Goal: Book appointment/travel/reservation

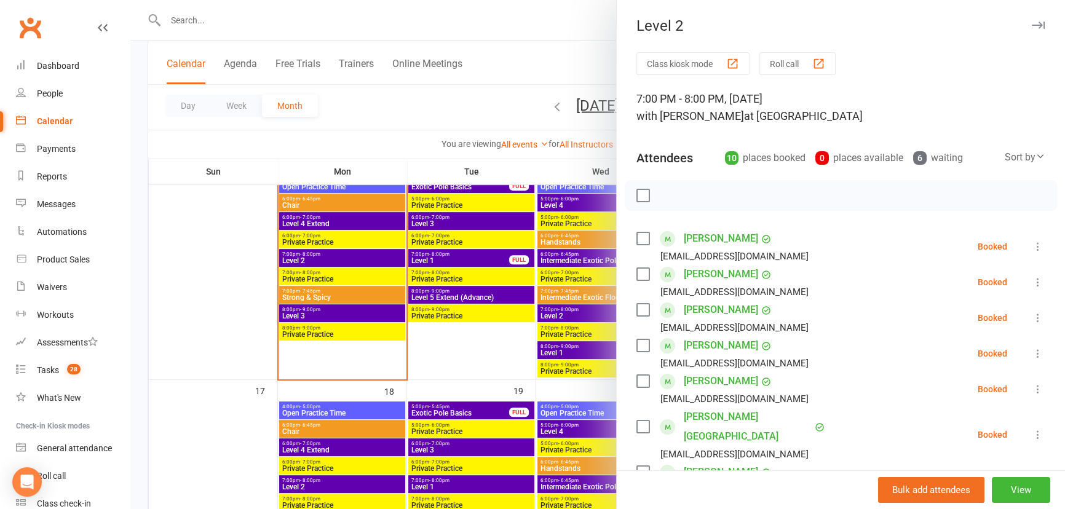
scroll to position [167, 0]
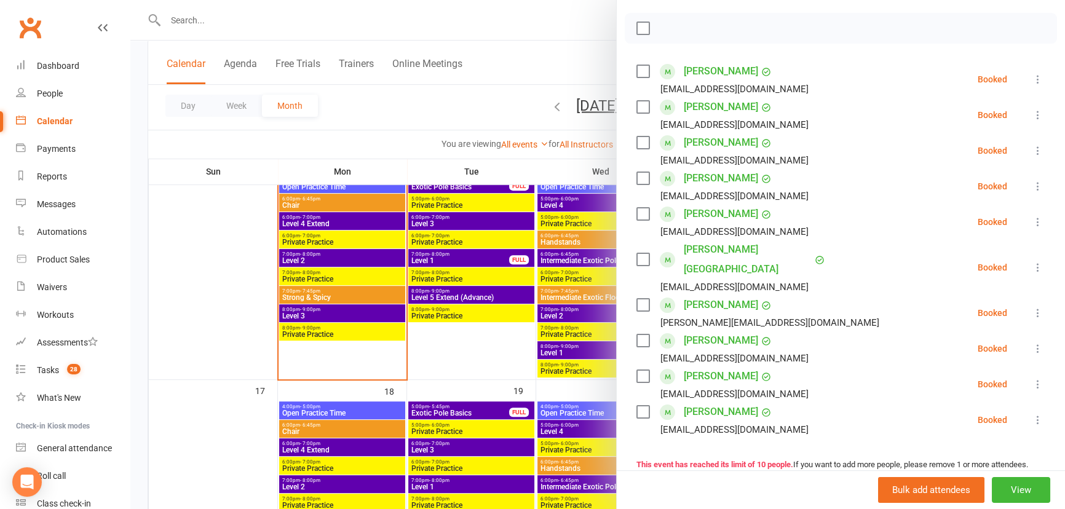
click at [218, 286] on div at bounding box center [597, 254] width 935 height 509
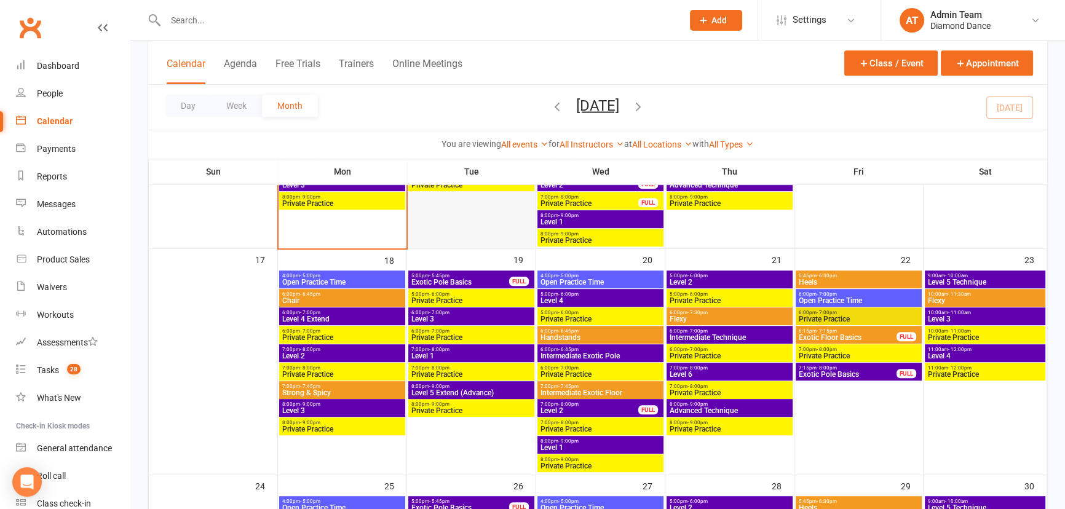
scroll to position [726, 0]
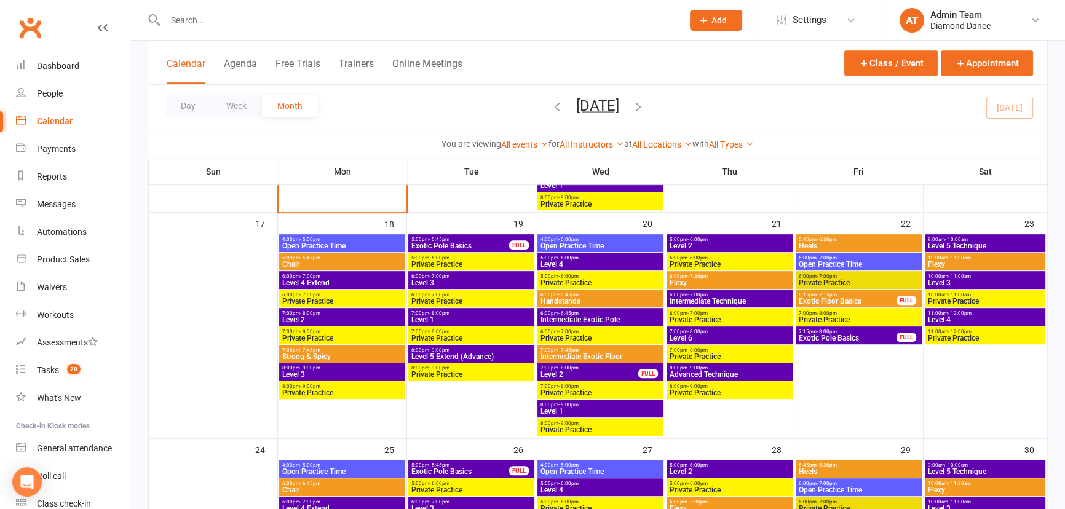
click at [488, 316] on span "Level 1" at bounding box center [471, 319] width 121 height 7
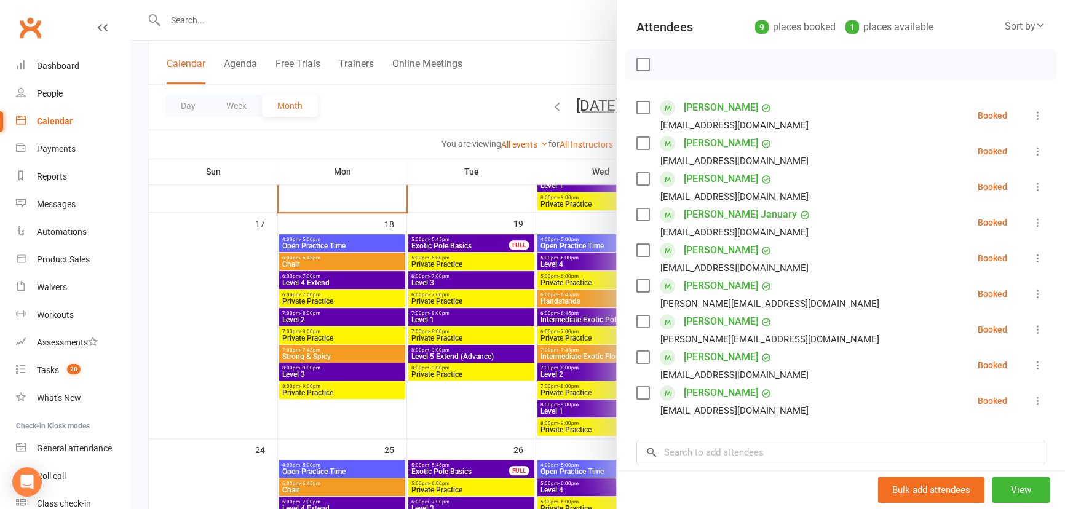
scroll to position [111, 0]
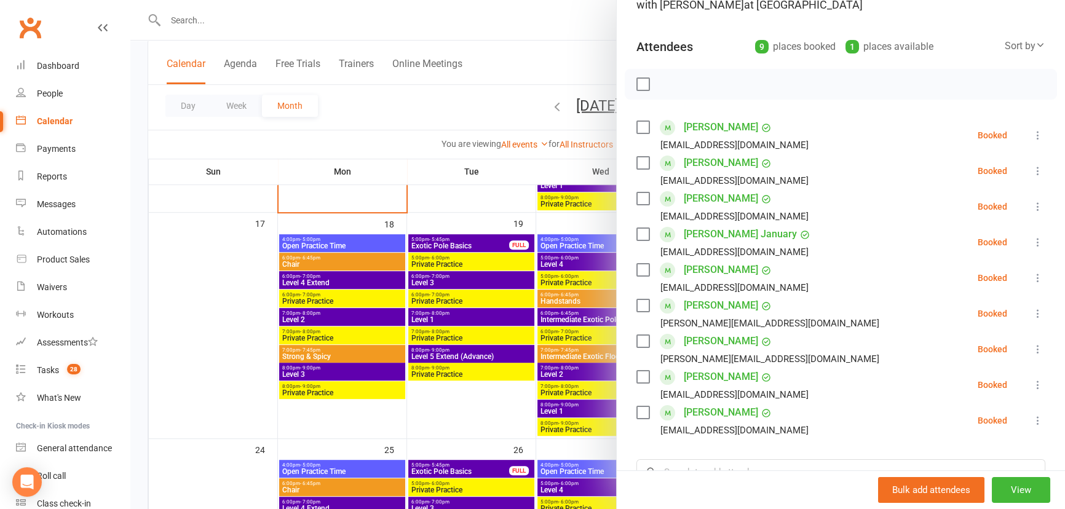
click at [462, 400] on div at bounding box center [597, 254] width 935 height 509
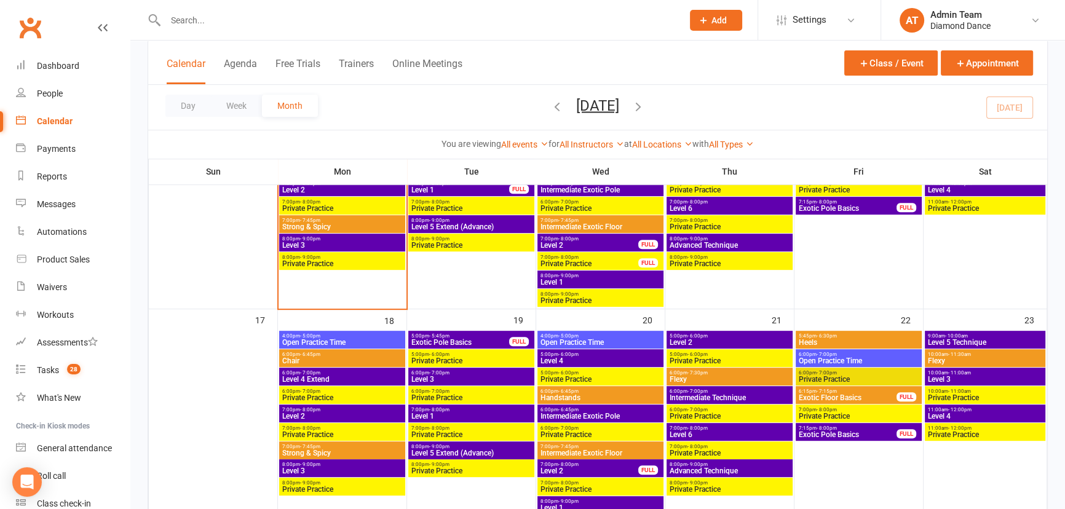
scroll to position [615, 0]
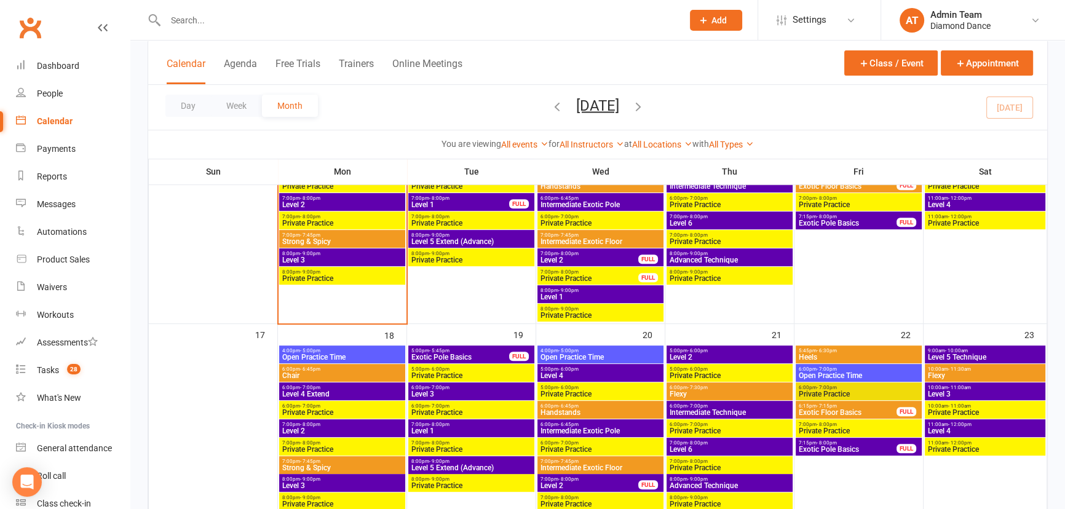
click at [484, 205] on span "Level 1" at bounding box center [460, 204] width 99 height 7
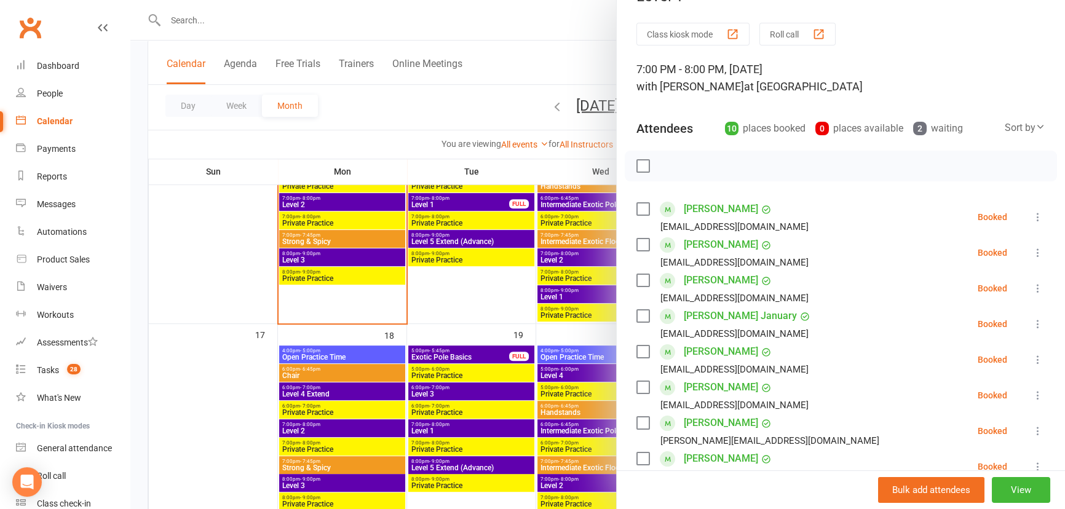
scroll to position [55, 0]
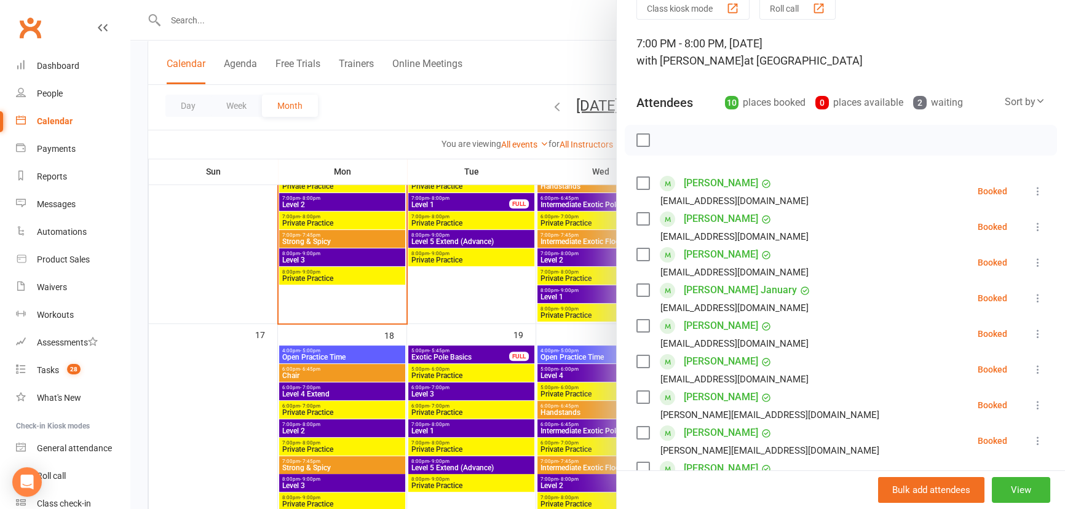
click at [467, 427] on div at bounding box center [597, 254] width 935 height 509
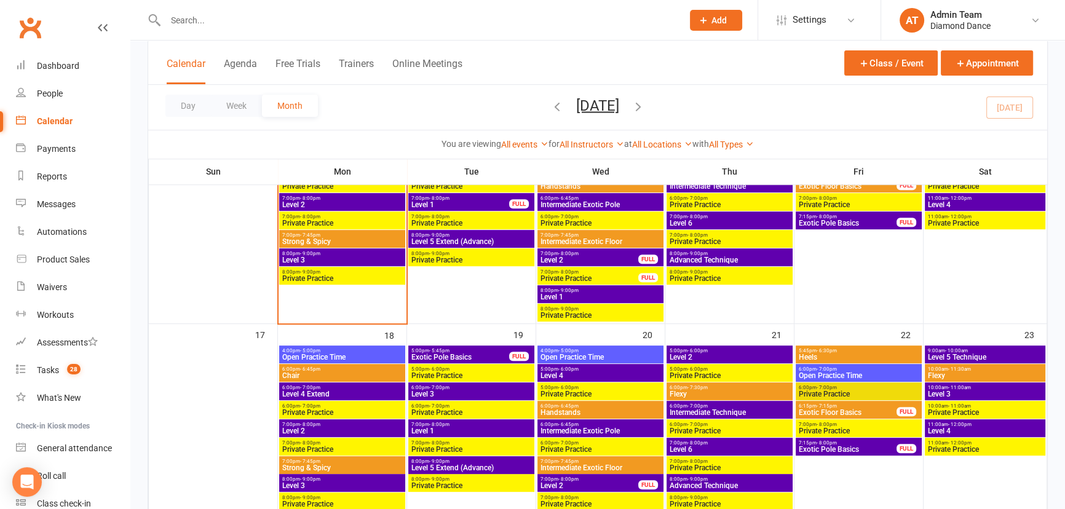
click at [467, 427] on span "Level 1" at bounding box center [471, 430] width 121 height 7
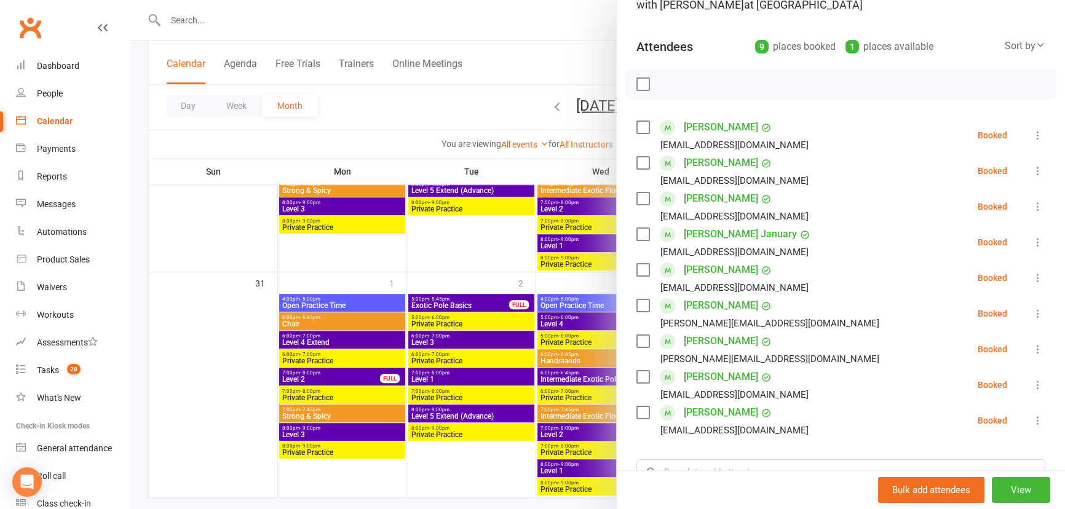
scroll to position [1142, 0]
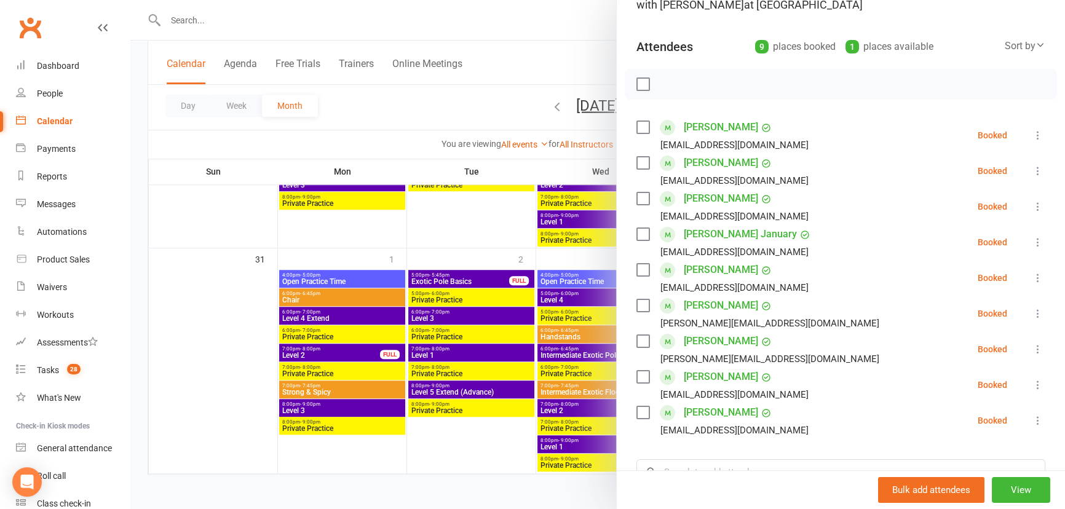
click at [485, 357] on div at bounding box center [597, 254] width 935 height 509
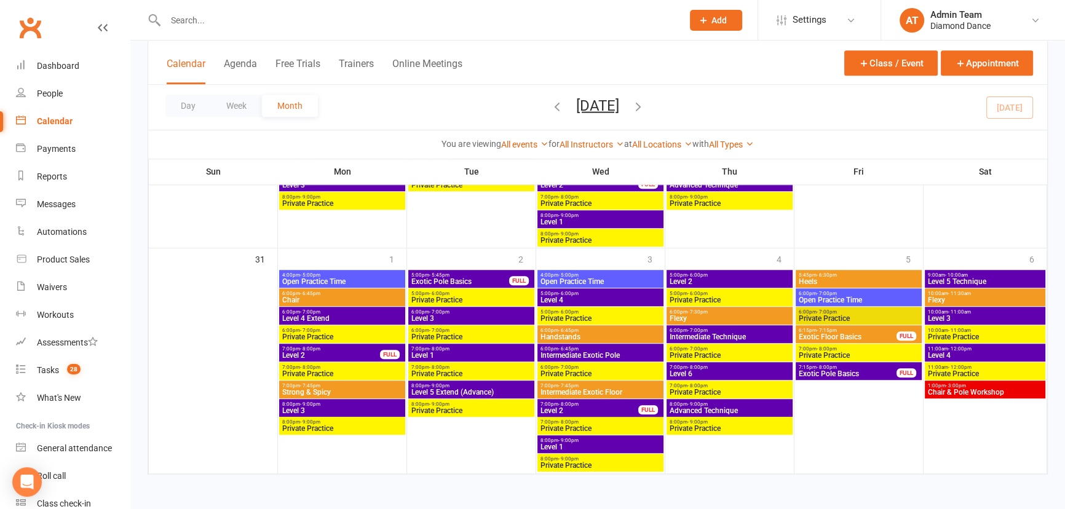
click at [486, 355] on span "Level 1" at bounding box center [471, 355] width 121 height 7
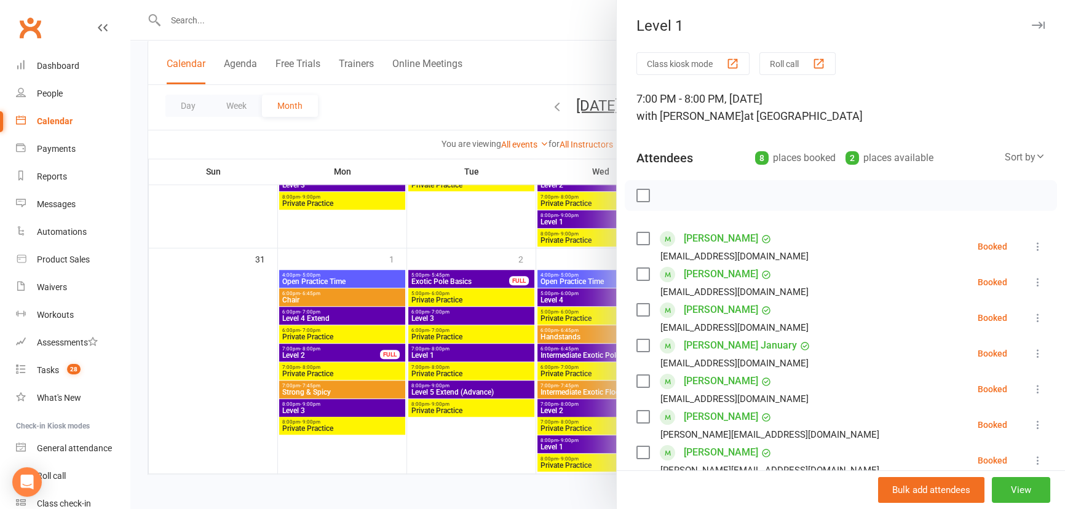
click at [486, 355] on div at bounding box center [597, 254] width 935 height 509
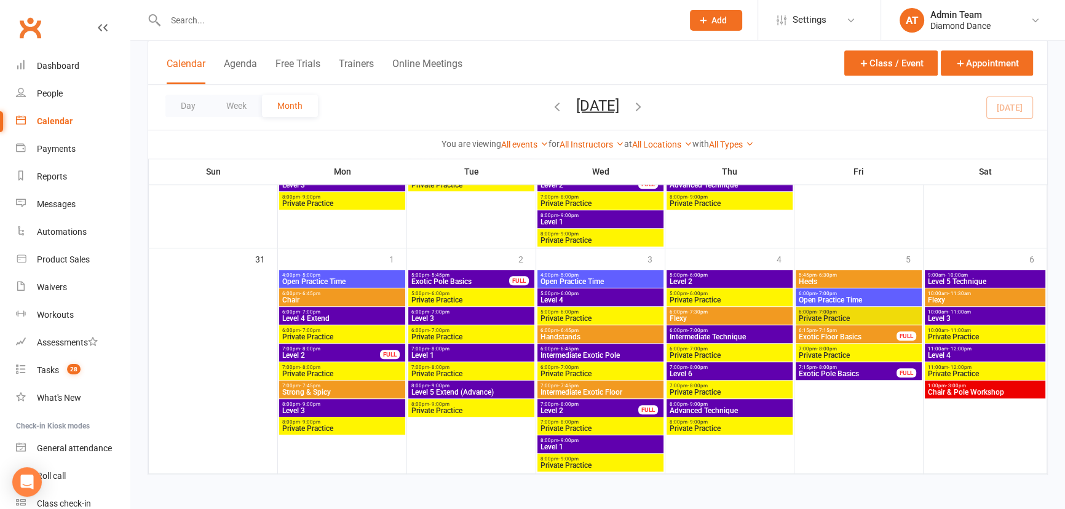
click at [609, 443] on span "8:00pm - 9:00pm" at bounding box center [600, 441] width 121 height 6
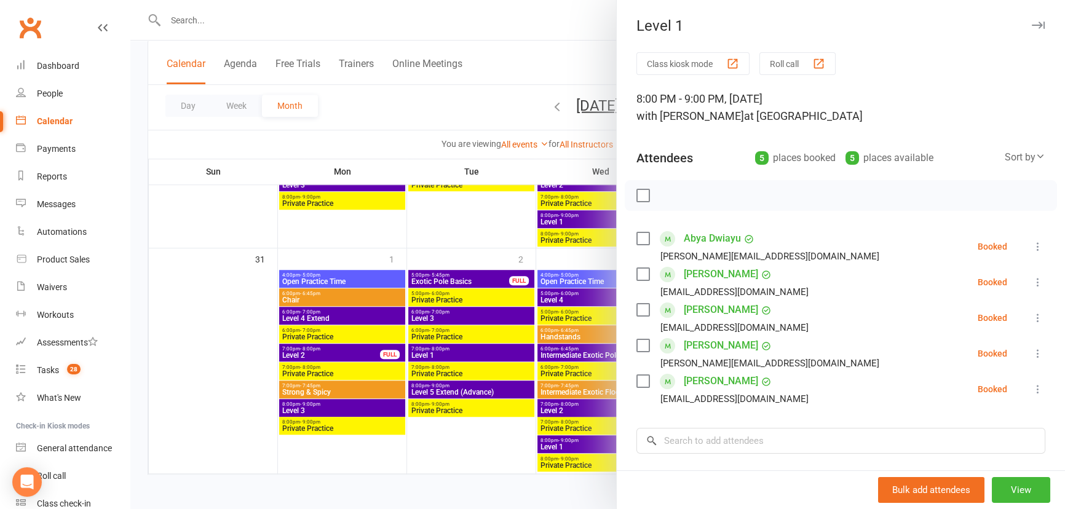
click at [586, 406] on div at bounding box center [597, 254] width 935 height 509
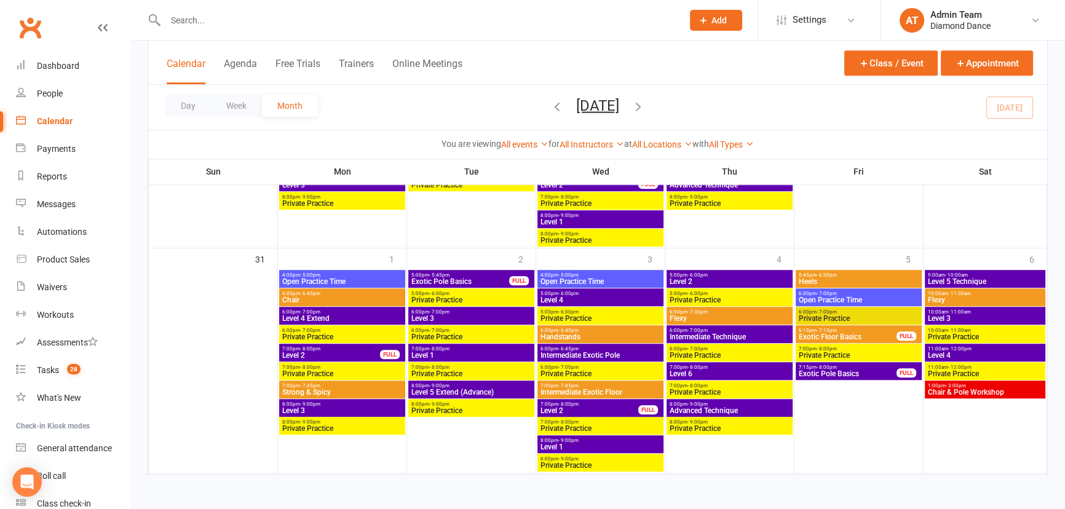
click at [586, 406] on span "7:00pm - 8:00pm" at bounding box center [589, 405] width 99 height 6
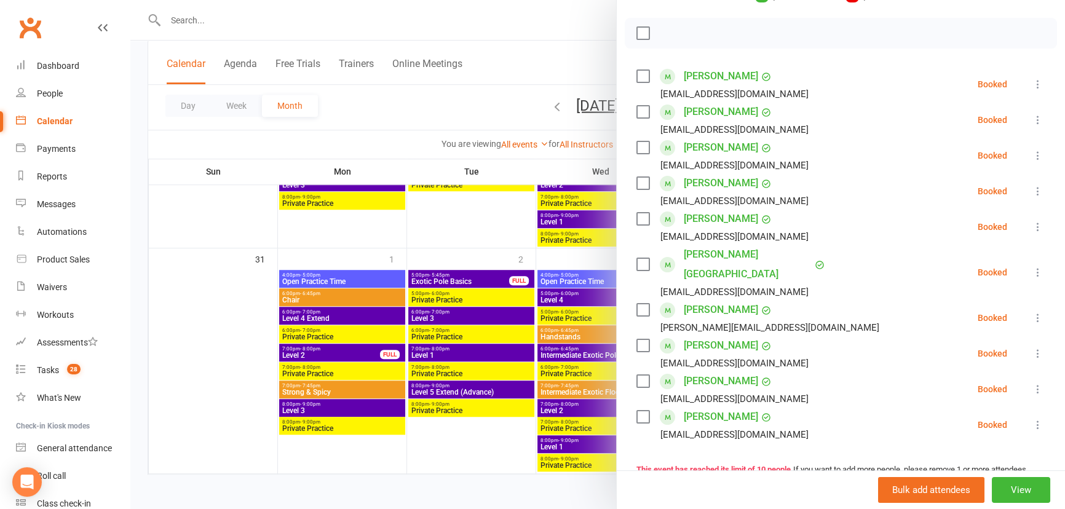
scroll to position [143, 0]
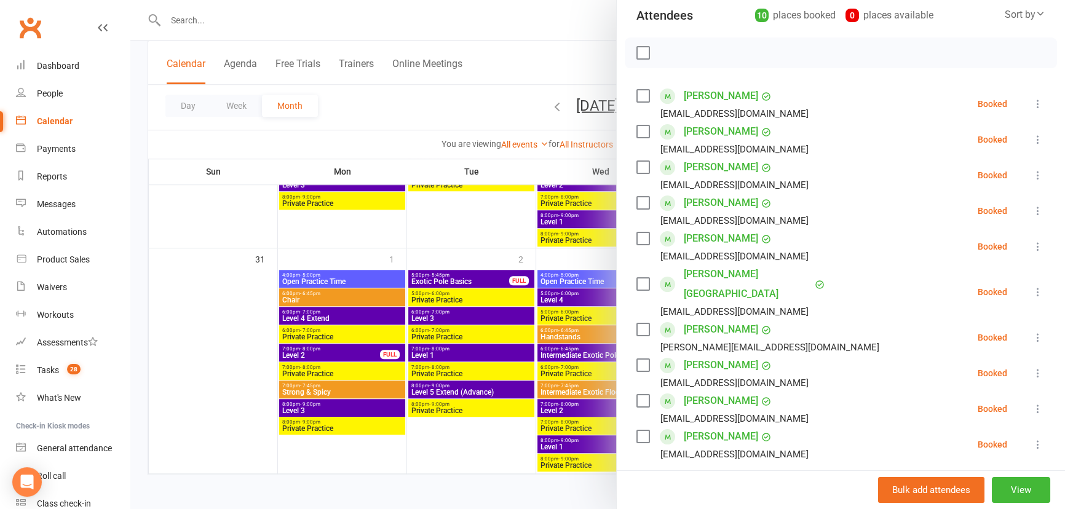
click at [504, 436] on div at bounding box center [597, 254] width 935 height 509
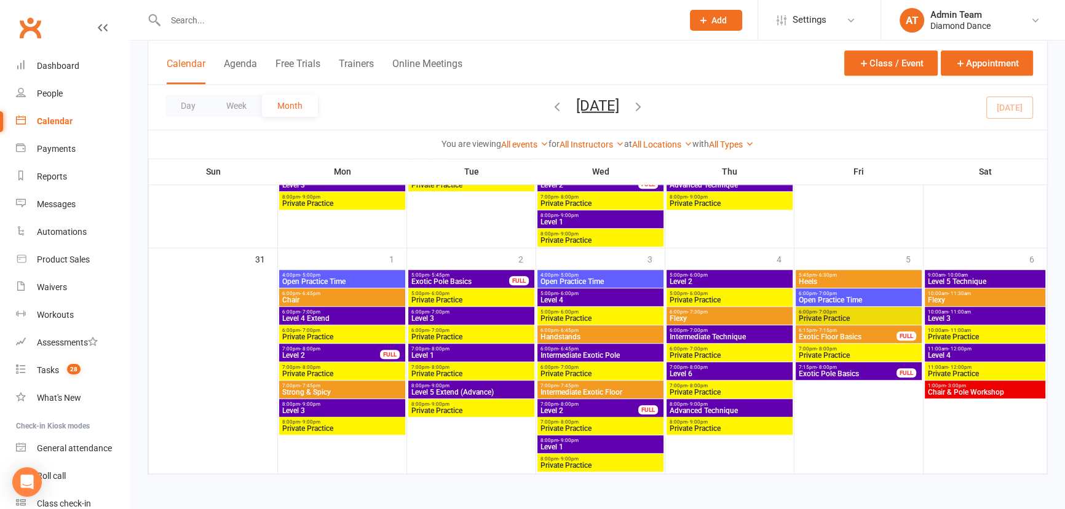
click at [962, 389] on span "Chair & Pole Workshop" at bounding box center [985, 392] width 116 height 7
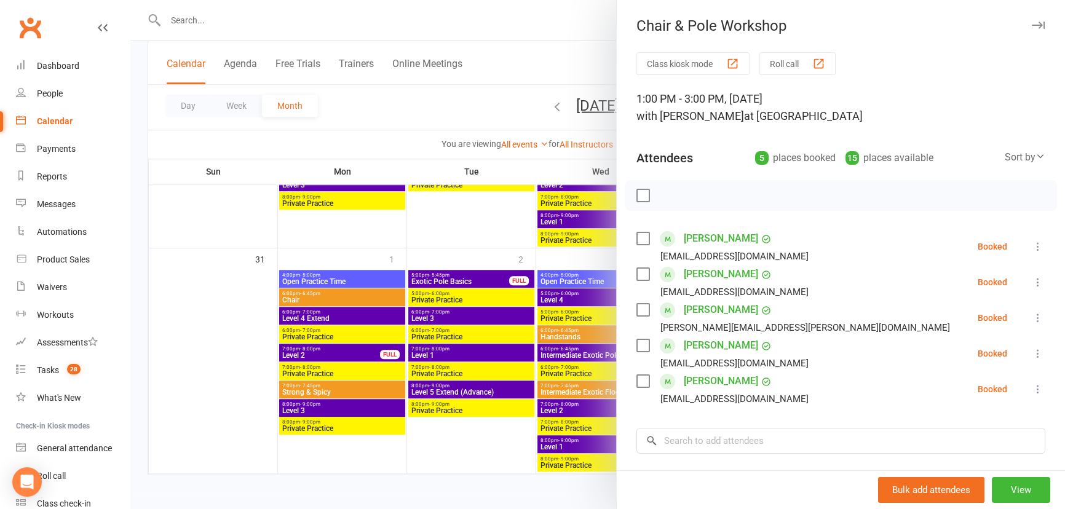
click at [519, 445] on div at bounding box center [597, 254] width 935 height 509
